Goal: Navigation & Orientation: Find specific page/section

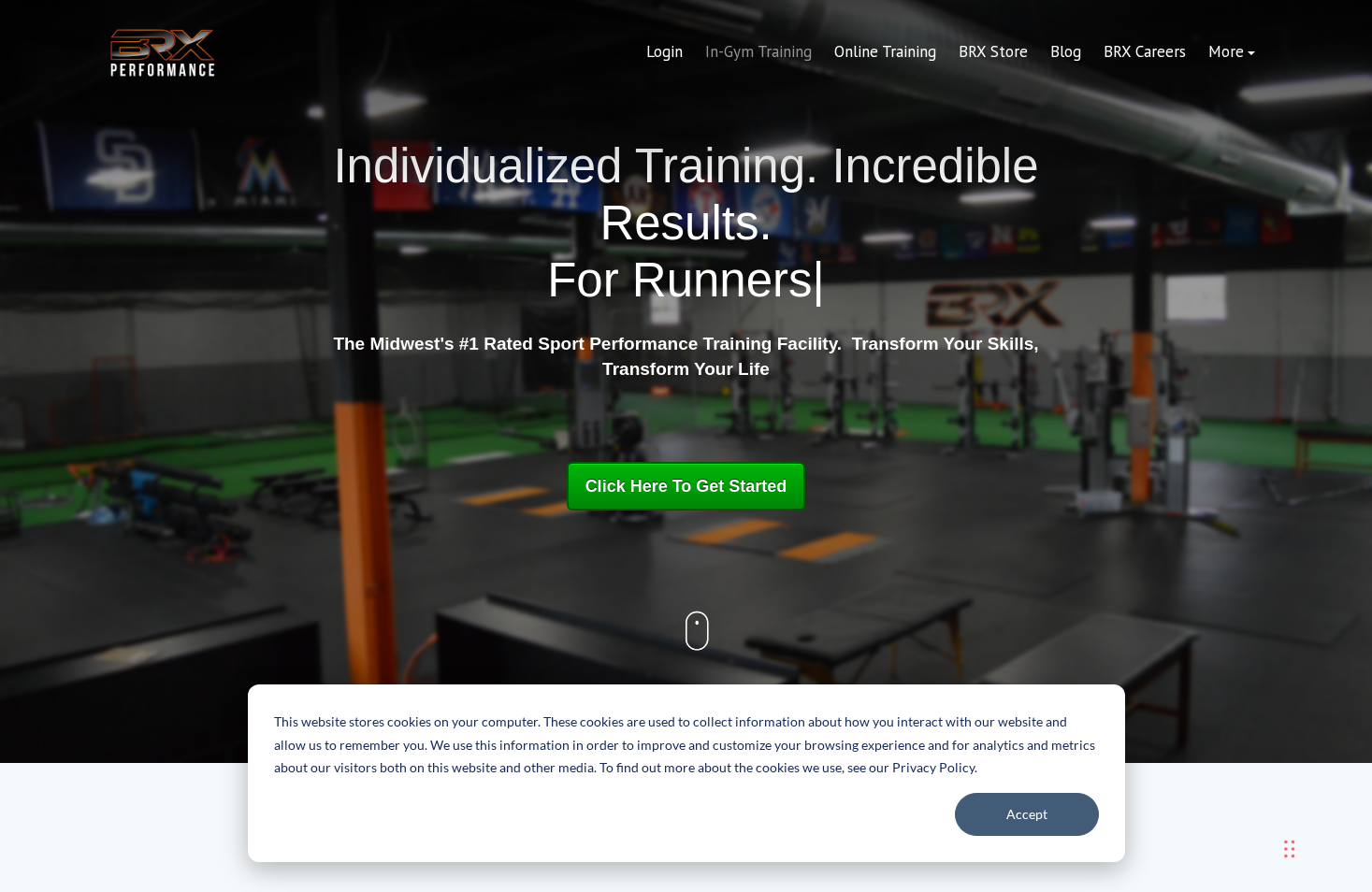
drag, startPoint x: 729, startPoint y: 59, endPoint x: 715, endPoint y: 54, distance: 14.9
click at [715, 54] on link "In-Gym Training" at bounding box center [758, 52] width 129 height 45
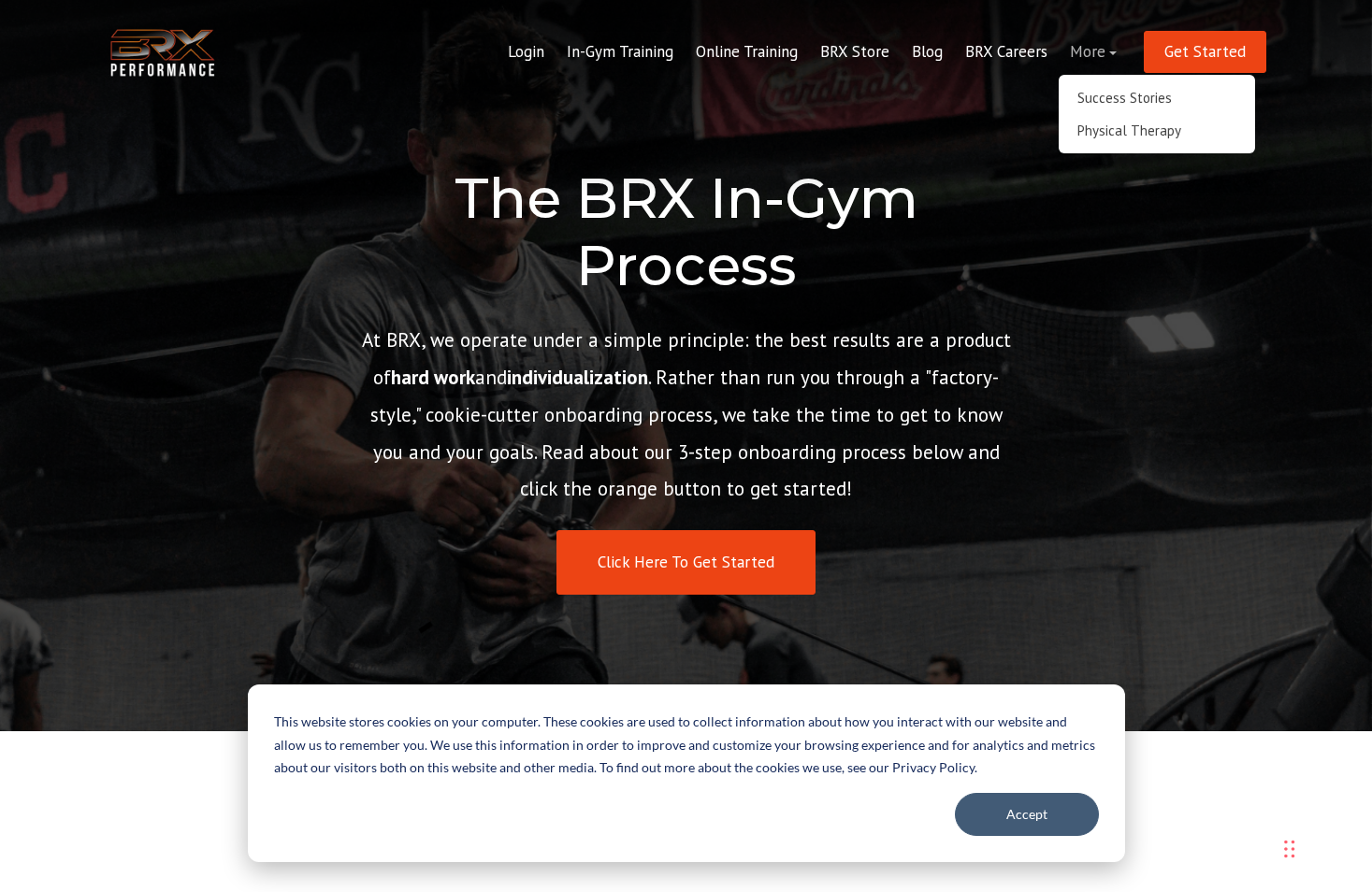
click at [1087, 47] on link "More" at bounding box center [1094, 52] width 69 height 45
